Goal: Task Accomplishment & Management: Use online tool/utility

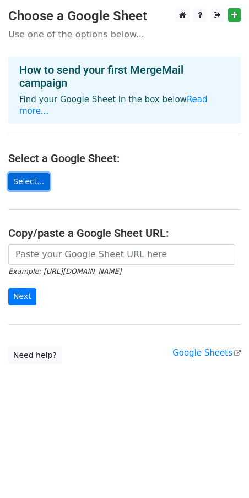
click at [34, 173] on link "Select..." at bounding box center [28, 181] width 41 height 17
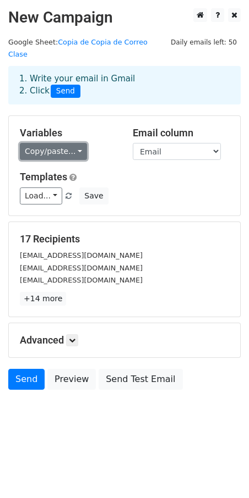
click at [72, 143] on link "Copy/paste..." at bounding box center [53, 151] width 67 height 17
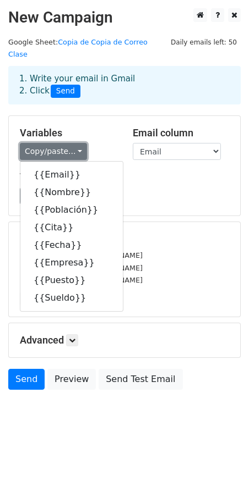
click at [72, 143] on link "Copy/paste..." at bounding box center [53, 151] width 67 height 17
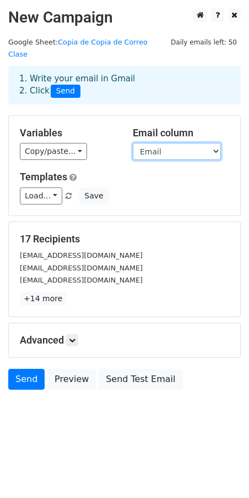
click at [181, 144] on select "Email Nombre Población Cita Fecha Empresa Puesto Sueldo" at bounding box center [177, 151] width 88 height 17
click at [187, 143] on select "Email Nombre Población Cita Fecha Empresa Puesto Sueldo" at bounding box center [177, 151] width 88 height 17
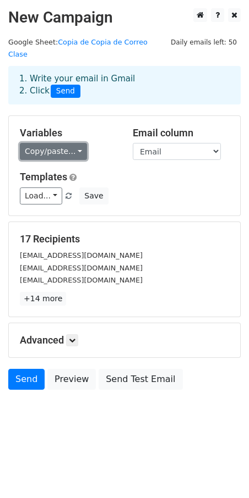
click at [73, 143] on link "Copy/paste..." at bounding box center [53, 151] width 67 height 17
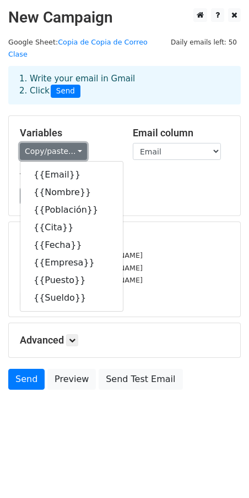
click at [73, 143] on link "Copy/paste..." at bounding box center [53, 151] width 67 height 17
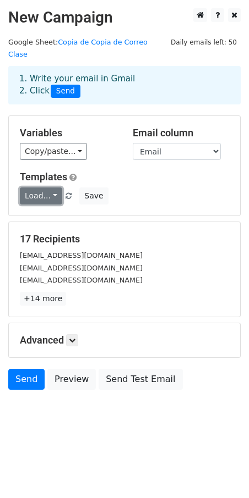
click at [51, 188] on link "Load..." at bounding box center [41, 196] width 42 height 17
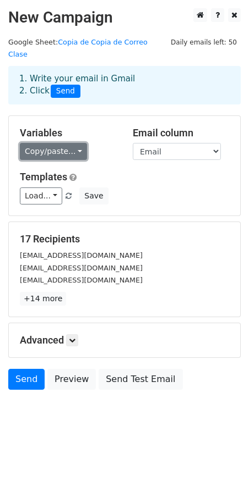
click at [69, 143] on link "Copy/paste..." at bounding box center [53, 151] width 67 height 17
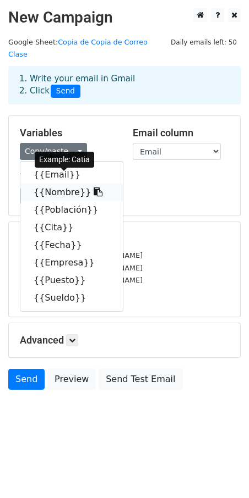
click at [57, 184] on link "{{Nombre}}" at bounding box center [71, 193] width 102 height 18
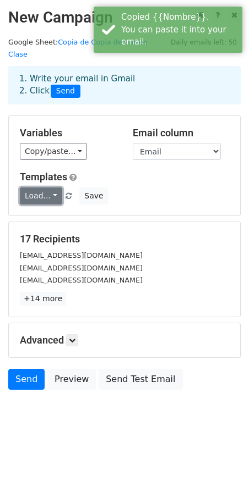
click at [50, 188] on link "Load..." at bounding box center [41, 196] width 42 height 17
click at [53, 188] on link "Load..." at bounding box center [41, 196] width 42 height 17
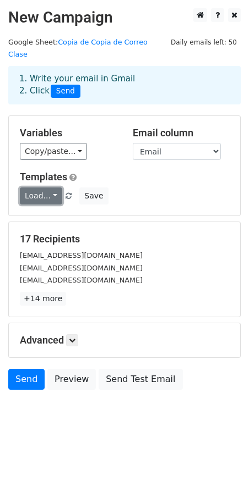
click at [49, 188] on link "Load..." at bounding box center [41, 196] width 42 height 17
click at [85, 212] on h6 "No templates saved" at bounding box center [71, 221] width 103 height 18
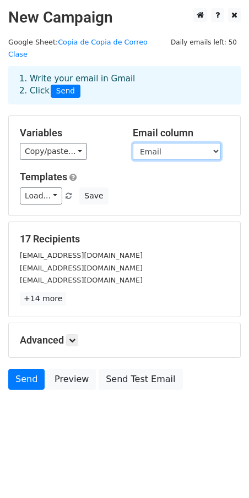
click at [202, 143] on select "Email Nombre Población Cita Fecha Empresa Puesto Sueldo" at bounding box center [177, 151] width 88 height 17
click at [133, 143] on select "Email Nombre Población Cita Fecha Empresa Puesto Sueldo" at bounding box center [177, 151] width 88 height 17
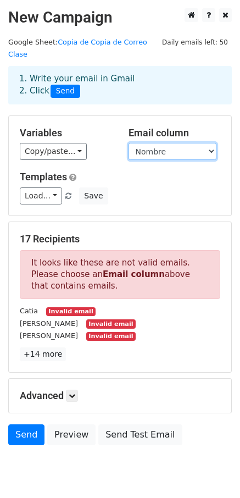
click at [177, 143] on select "Email Nombre Población Cita Fecha Empresa Puesto Sueldo" at bounding box center [173, 151] width 88 height 17
select select "Email"
click at [129, 143] on select "Email Nombre Población Cita Fecha Empresa Puesto Sueldo" at bounding box center [173, 151] width 88 height 17
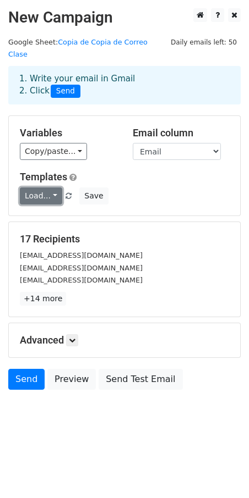
click at [52, 188] on link "Load..." at bounding box center [41, 196] width 42 height 17
click at [80, 212] on h6 "No templates saved" at bounding box center [71, 221] width 103 height 18
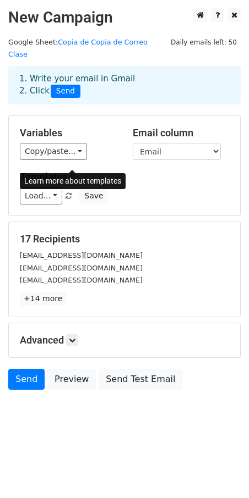
click at [70, 173] on span at bounding box center [72, 177] width 7 height 8
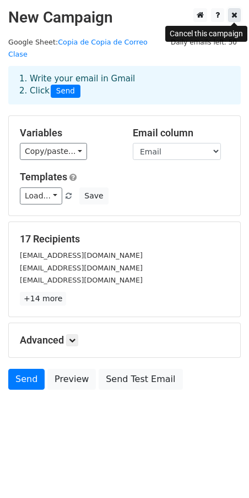
click at [233, 9] on link at bounding box center [234, 15] width 13 height 14
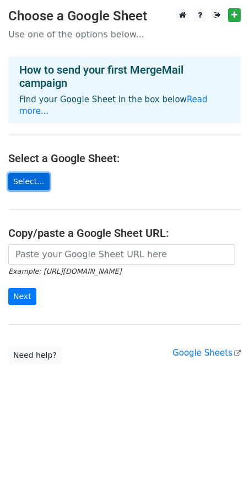
click at [25, 173] on link "Select..." at bounding box center [28, 181] width 41 height 17
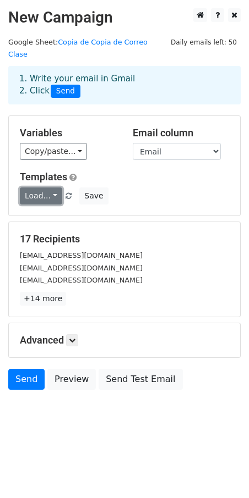
click at [54, 188] on link "Load..." at bounding box center [41, 196] width 42 height 17
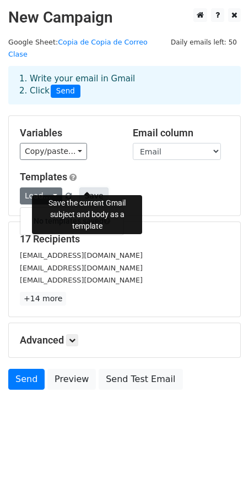
click at [90, 188] on button "Save" at bounding box center [93, 196] width 29 height 17
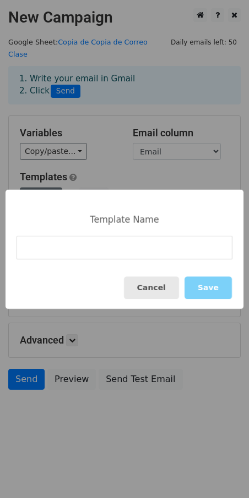
drag, startPoint x: 156, startPoint y: 291, endPoint x: 71, endPoint y: 182, distance: 138.4
click at [156, 291] on button "Cancel" at bounding box center [151, 288] width 55 height 23
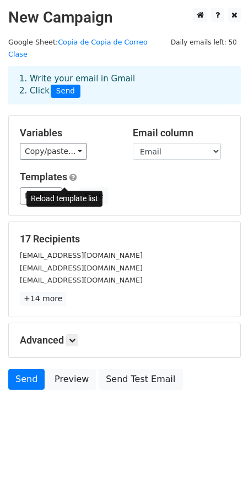
click at [65, 193] on span at bounding box center [68, 196] width 6 height 7
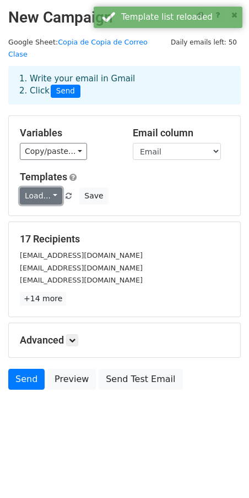
click at [57, 188] on link "Load..." at bounding box center [41, 196] width 42 height 17
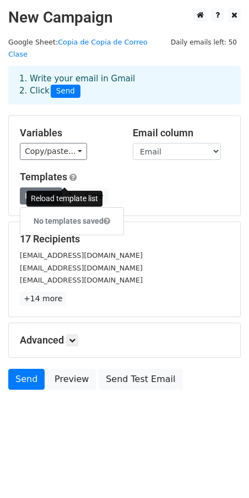
click at [65, 193] on span at bounding box center [68, 196] width 6 height 7
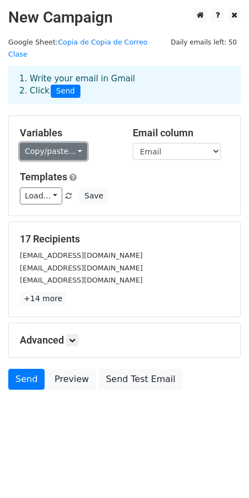
click at [68, 143] on link "Copy/paste..." at bounding box center [53, 151] width 67 height 17
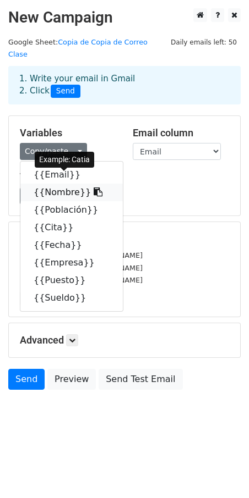
click at [56, 184] on link "{{Nombre}}" at bounding box center [71, 193] width 102 height 18
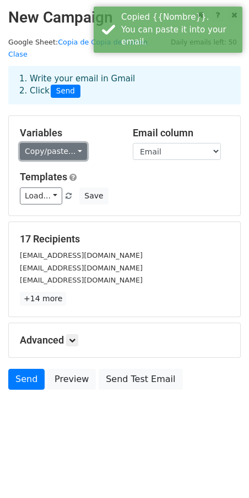
click at [39, 143] on link "Copy/paste..." at bounding box center [53, 151] width 67 height 17
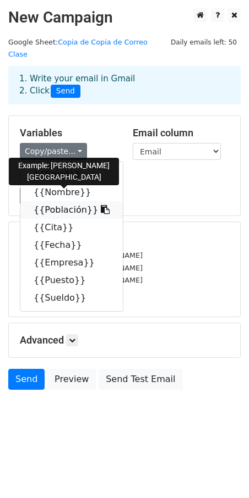
click at [101, 205] on icon at bounding box center [105, 209] width 9 height 9
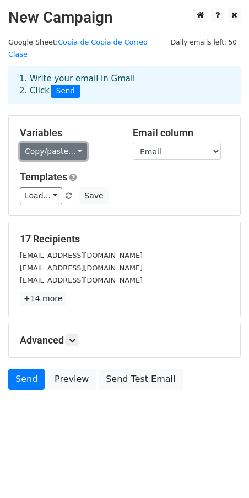
click at [73, 143] on link "Copy/paste..." at bounding box center [53, 151] width 67 height 17
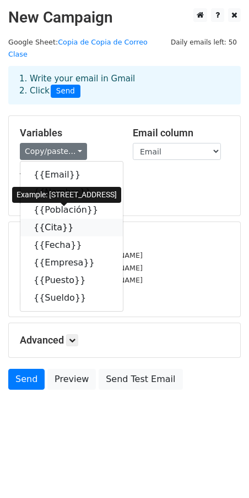
click at [76, 223] on icon at bounding box center [80, 227] width 9 height 9
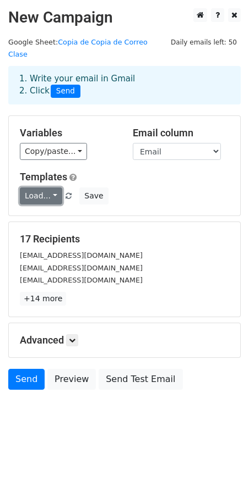
click at [56, 188] on link "Load..." at bounding box center [41, 196] width 42 height 17
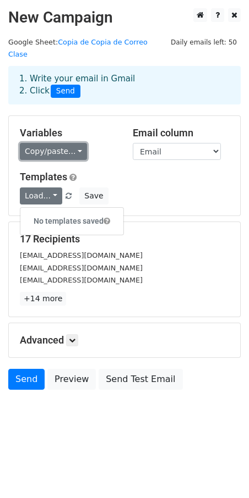
click at [71, 143] on link "Copy/paste..." at bounding box center [53, 151] width 67 height 17
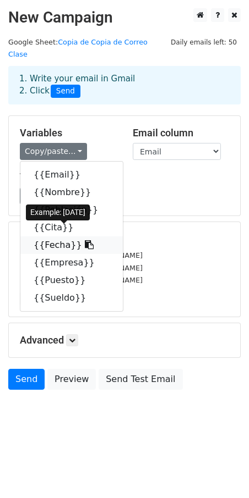
click at [68, 237] on link "{{Fecha}}" at bounding box center [71, 246] width 102 height 18
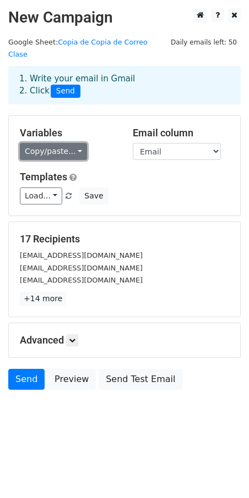
click at [70, 143] on link "Copy/paste..." at bounding box center [53, 151] width 67 height 17
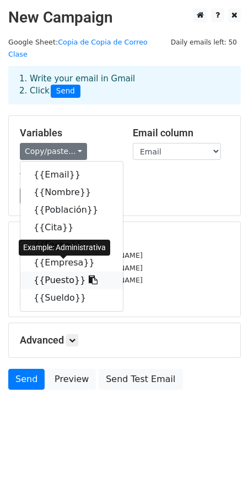
click at [89, 276] on icon at bounding box center [93, 280] width 9 height 9
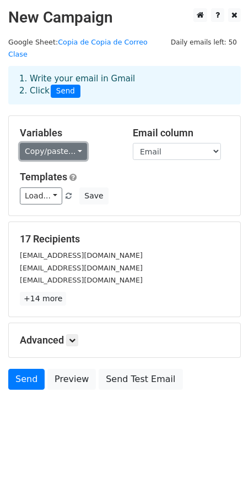
click at [72, 143] on link "Copy/paste..." at bounding box center [53, 151] width 67 height 17
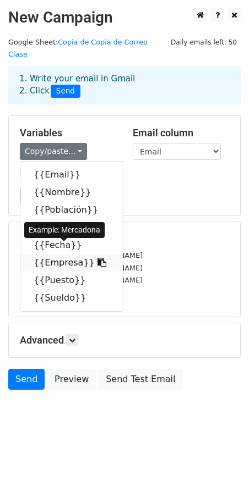
click at [65, 254] on link "{{Empresa}}" at bounding box center [71, 263] width 102 height 18
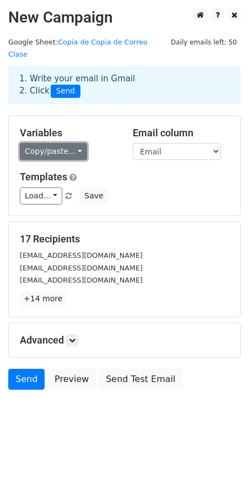
click at [70, 143] on link "Copy/paste..." at bounding box center [53, 151] width 67 height 17
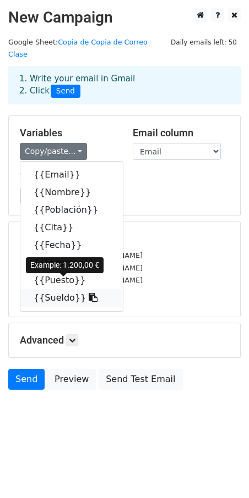
click at [89, 293] on icon at bounding box center [93, 297] width 9 height 9
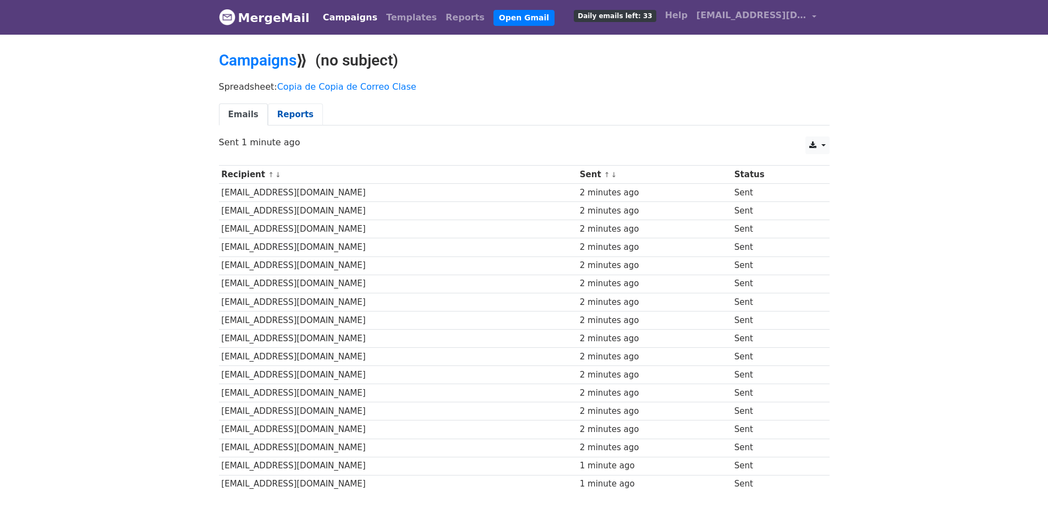
click at [285, 114] on link "Reports" at bounding box center [295, 114] width 55 height 23
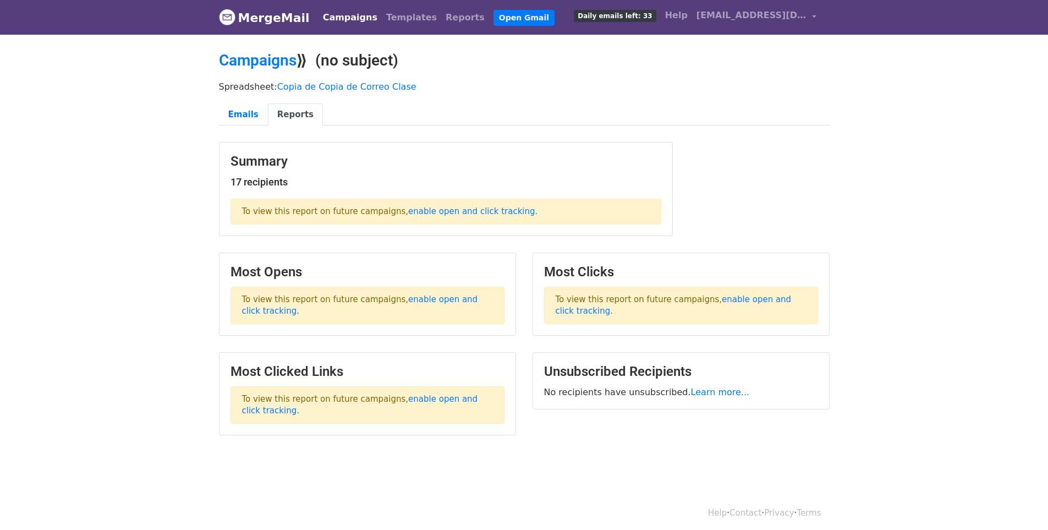
click at [241, 91] on p "Spreadsheet: Copia de Copia de Correo Clase" at bounding box center [524, 87] width 611 height 12
